Goal: Task Accomplishment & Management: Use online tool/utility

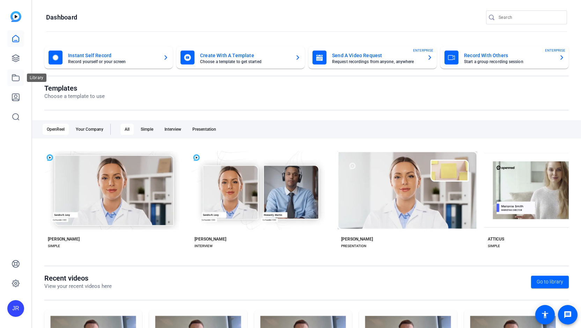
click at [18, 80] on icon at bounding box center [16, 78] width 8 height 8
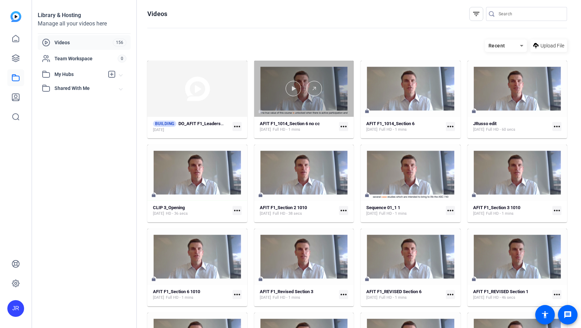
click at [297, 97] on div at bounding box center [304, 89] width 100 height 56
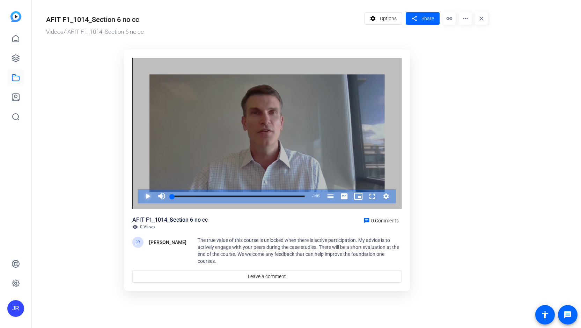
click at [141, 199] on span "Video Player" at bounding box center [141, 196] width 0 height 14
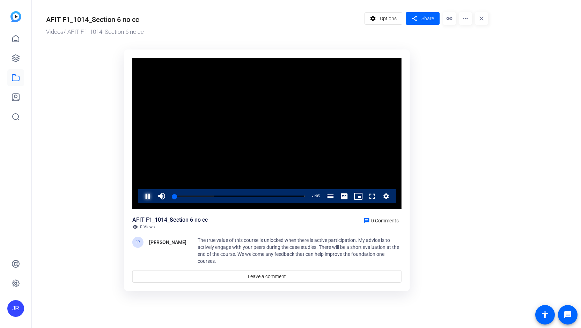
click at [141, 199] on span "Video Player" at bounding box center [141, 196] width 0 height 14
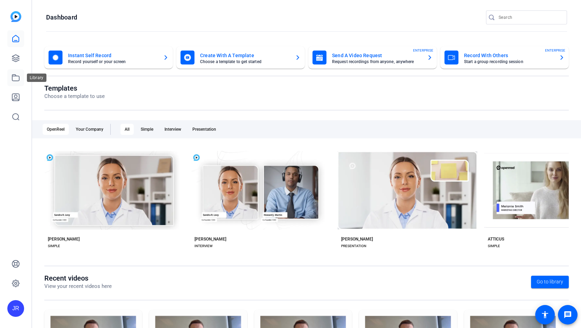
click at [17, 81] on icon at bounding box center [15, 78] width 7 height 6
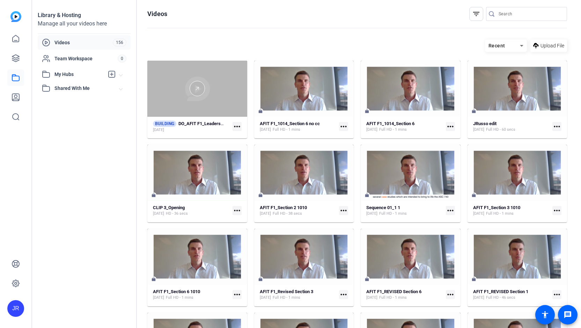
click at [240, 113] on div at bounding box center [197, 89] width 100 height 56
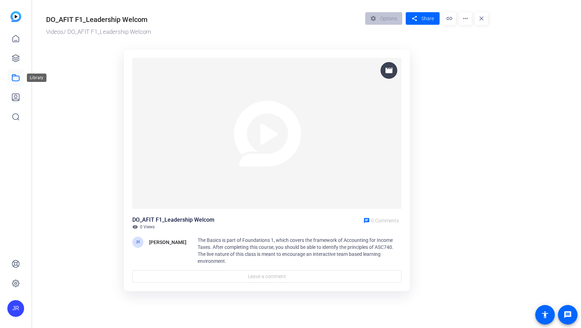
click at [15, 78] on icon at bounding box center [16, 78] width 8 height 8
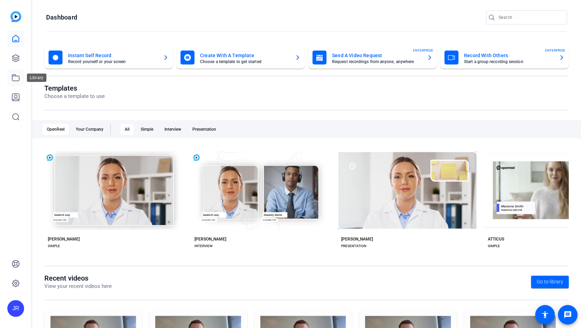
click at [15, 75] on icon at bounding box center [15, 78] width 7 height 6
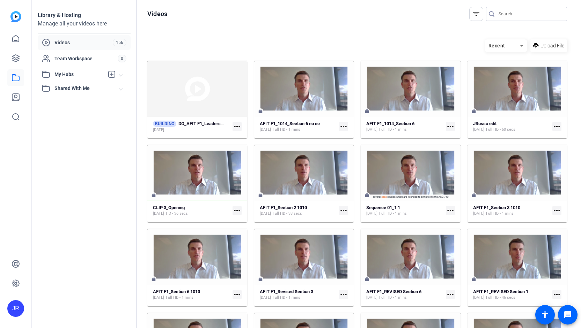
click at [238, 128] on mat-icon "more_horiz" at bounding box center [236, 126] width 9 height 9
click at [213, 125] on div at bounding box center [290, 164] width 581 height 328
click at [213, 125] on strong "DO_AFIT F1_Leadership Welcom" at bounding box center [210, 123] width 65 height 5
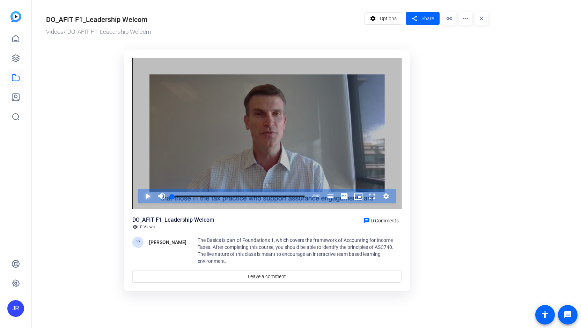
click at [141, 194] on span "Video Player" at bounding box center [141, 196] width 0 height 14
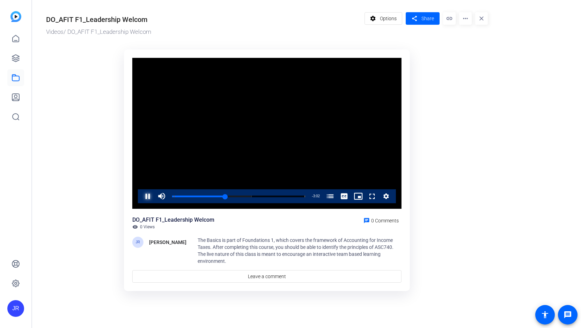
click at [141, 198] on span "Video Player" at bounding box center [141, 196] width 0 height 14
click at [16, 80] on icon at bounding box center [16, 78] width 8 height 8
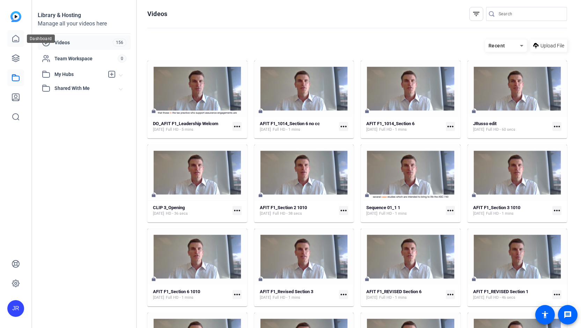
click at [19, 42] on icon at bounding box center [16, 38] width 6 height 7
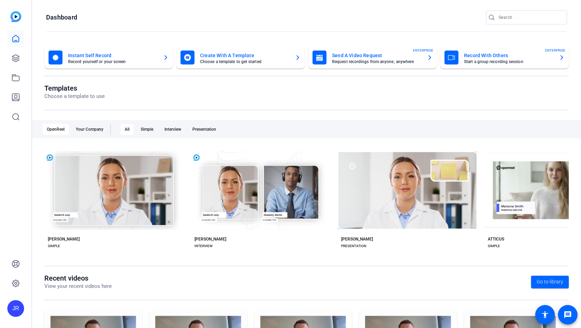
click at [226, 53] on mat-card-title "Create With A Template" at bounding box center [244, 55] width 89 height 8
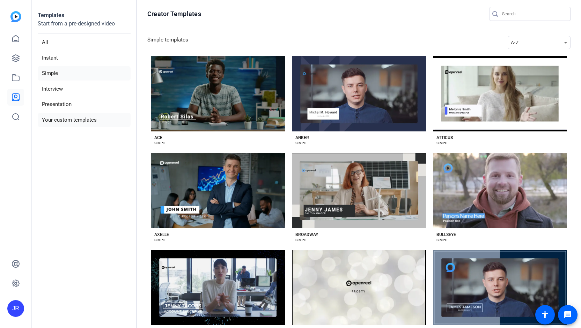
click at [78, 119] on li "Your custom templates" at bounding box center [84, 120] width 93 height 14
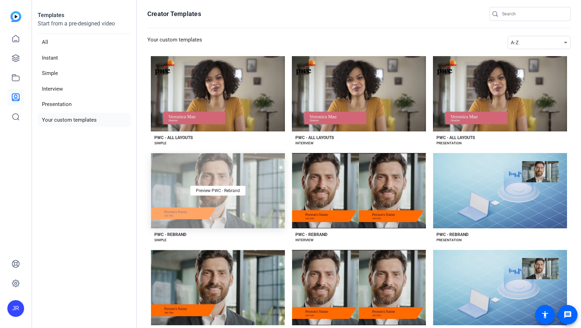
click at [223, 201] on div "Preview PWC - Rebrand" at bounding box center [218, 190] width 134 height 75
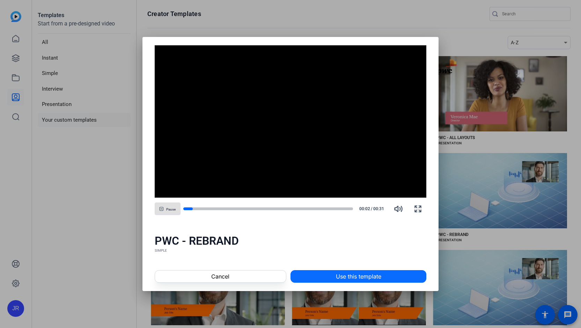
click at [346, 279] on span "Use this template" at bounding box center [358, 277] width 45 height 8
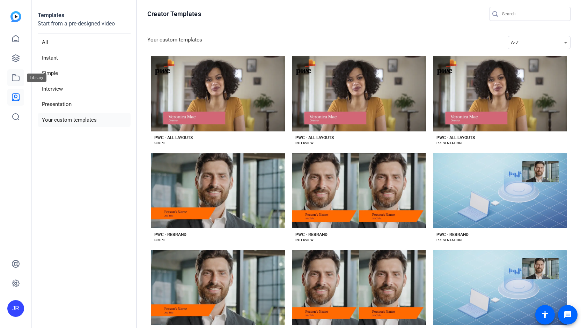
click at [18, 81] on icon at bounding box center [15, 78] width 7 height 6
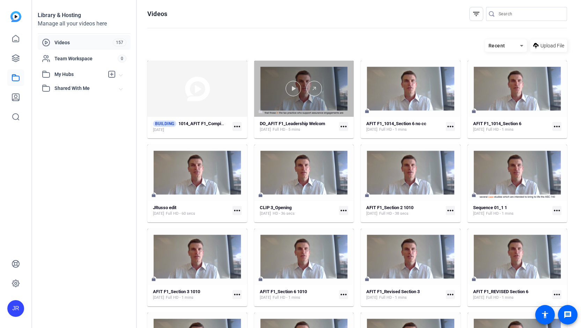
click at [306, 108] on div at bounding box center [304, 89] width 100 height 56
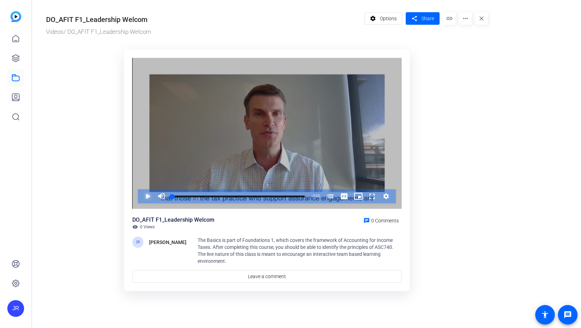
click at [141, 194] on span "Video Player" at bounding box center [141, 196] width 0 height 14
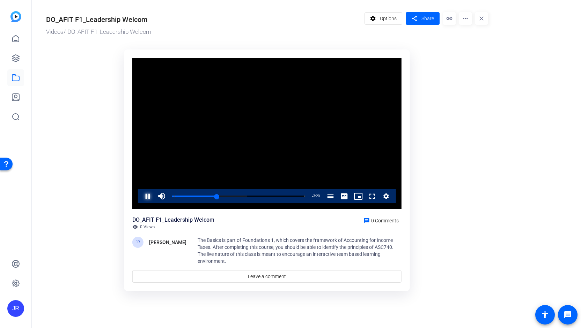
click at [141, 197] on span "Video Player" at bounding box center [141, 196] width 0 height 14
